Goal: Information Seeking & Learning: Check status

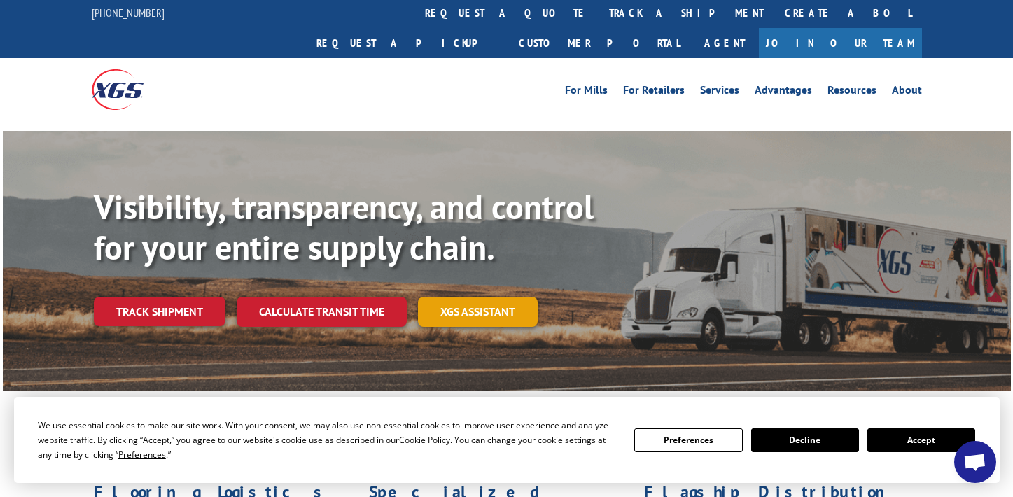
scroll to position [3, 0]
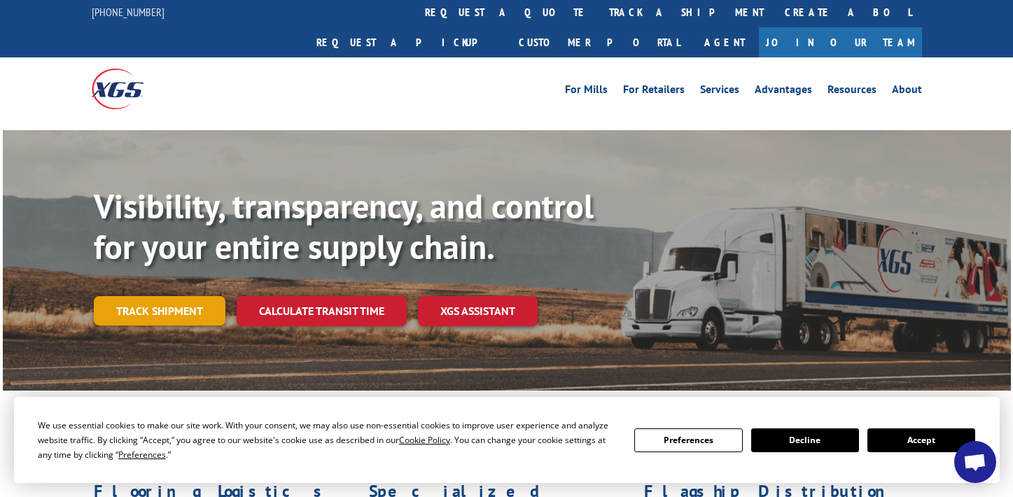
click at [184, 296] on link "Track shipment" at bounding box center [160, 310] width 132 height 29
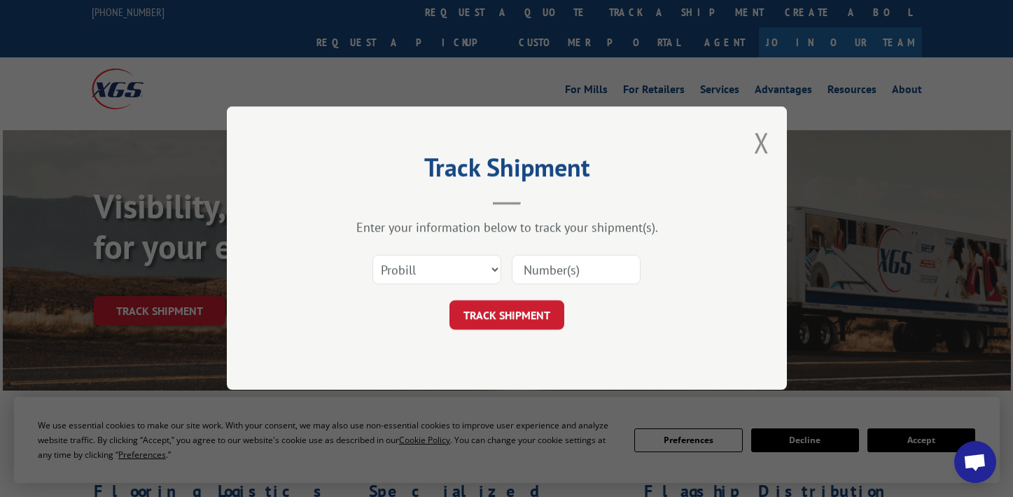
paste input "17638857"
type input "17638857"
click at [505, 321] on button "TRACK SHIPMENT" at bounding box center [506, 315] width 115 height 29
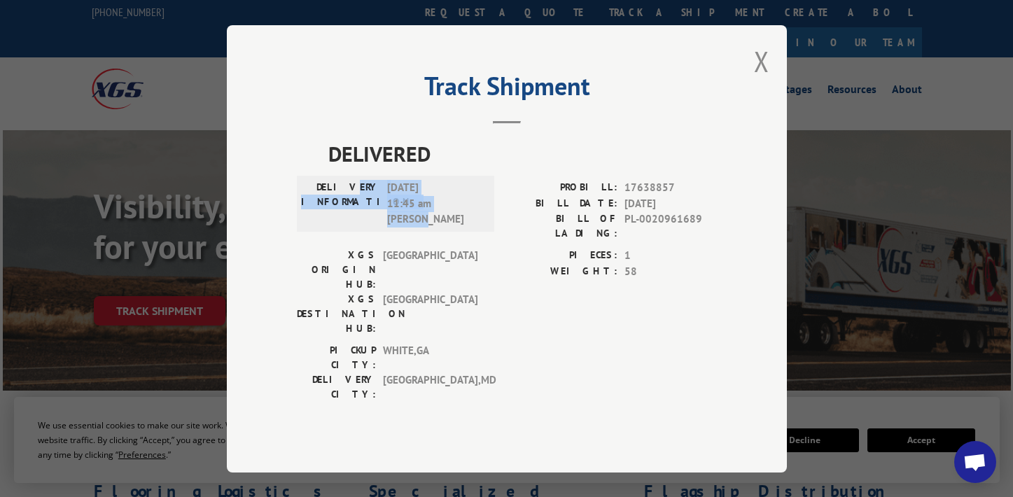
drag, startPoint x: 364, startPoint y: 210, endPoint x: 454, endPoint y: 246, distance: 96.4
click at [454, 227] on div "DELIVERY INFORMATION: [DATE] 11:45 am [PERSON_NAME]" at bounding box center [395, 204] width 189 height 48
click at [449, 232] on div "DELIVERY INFORMATION: [DATE] 11:45 am [PERSON_NAME]" at bounding box center [395, 204] width 197 height 56
drag, startPoint x: 445, startPoint y: 251, endPoint x: 330, endPoint y: 201, distance: 125.7
click at [330, 201] on div "DELIVERY INFORMATION: [DATE] 11:45 am [PERSON_NAME]" at bounding box center [395, 204] width 197 height 56
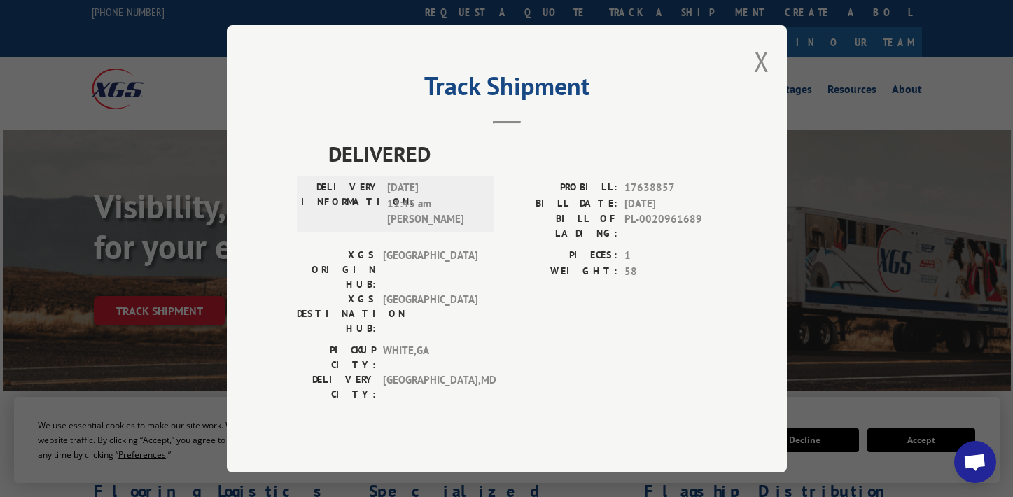
click at [477, 372] on div "DELIVERY CITY: [GEOGRAPHIC_DATA] , [GEOGRAPHIC_DATA]" at bounding box center [391, 386] width 189 height 29
drag, startPoint x: 696, startPoint y: 208, endPoint x: 578, endPoint y: 215, distance: 118.5
click at [578, 196] on div "PROBILL: 17638857" at bounding box center [612, 188] width 210 height 16
copy div "PROBILL: 17638857"
